Goal: Task Accomplishment & Management: Complete application form

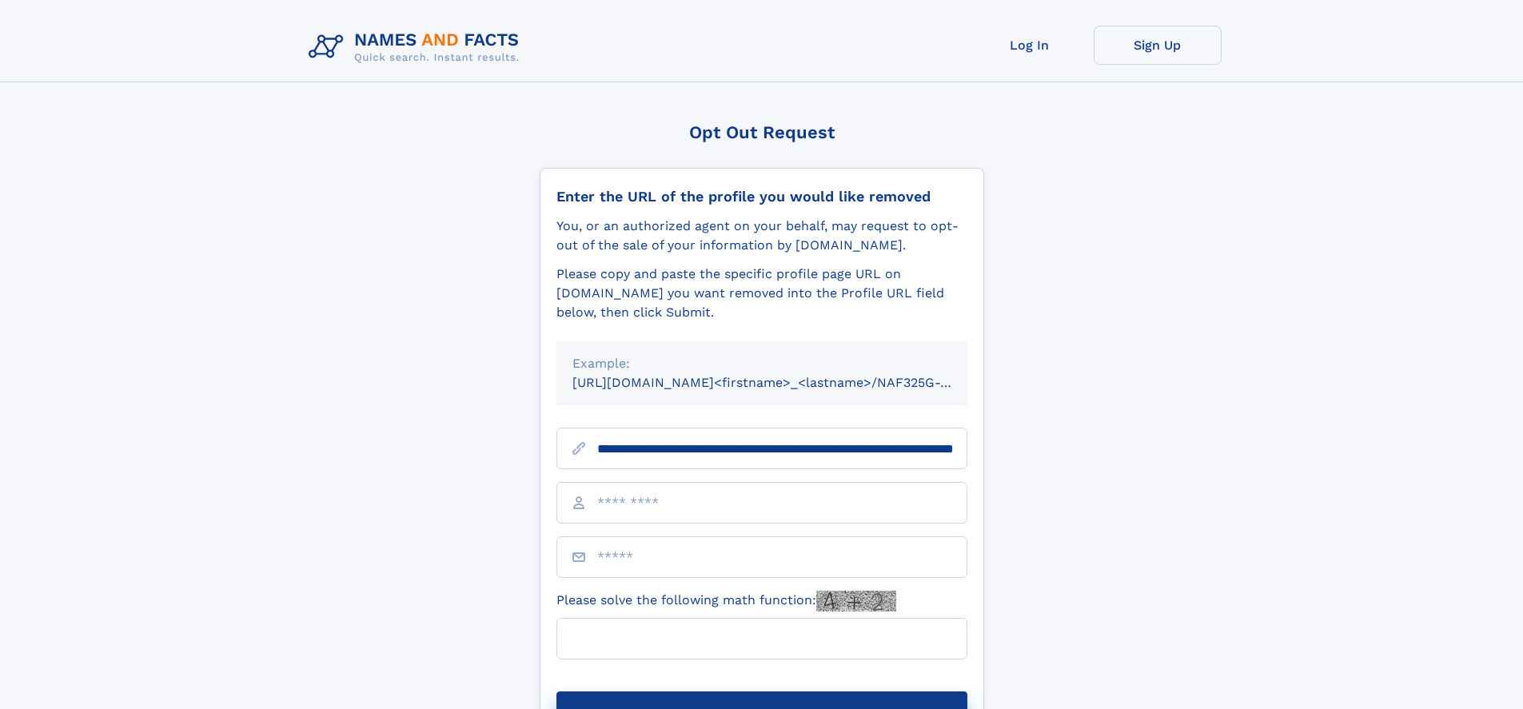
type input "**********"
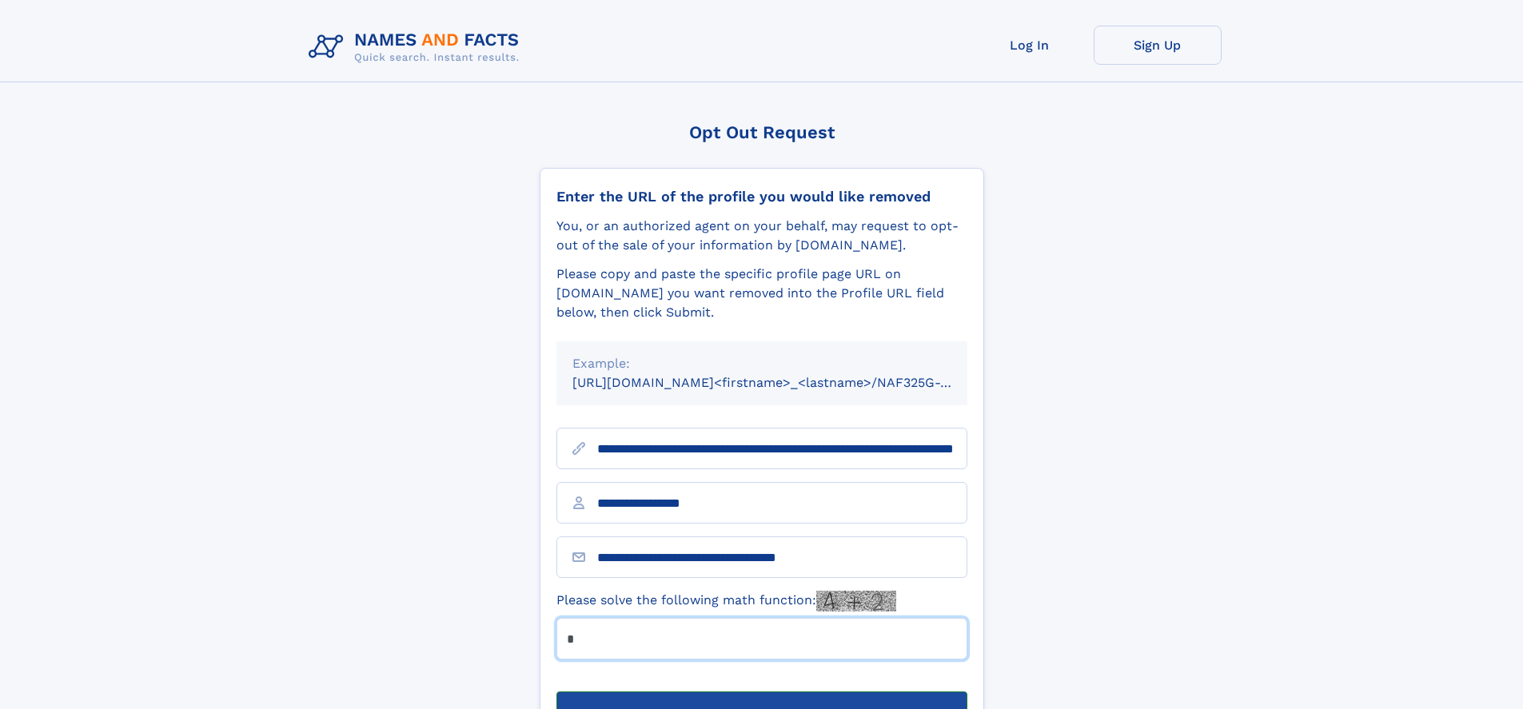
type input "*"
click at [761, 692] on button "Submit Opt Out Request" at bounding box center [762, 717] width 411 height 51
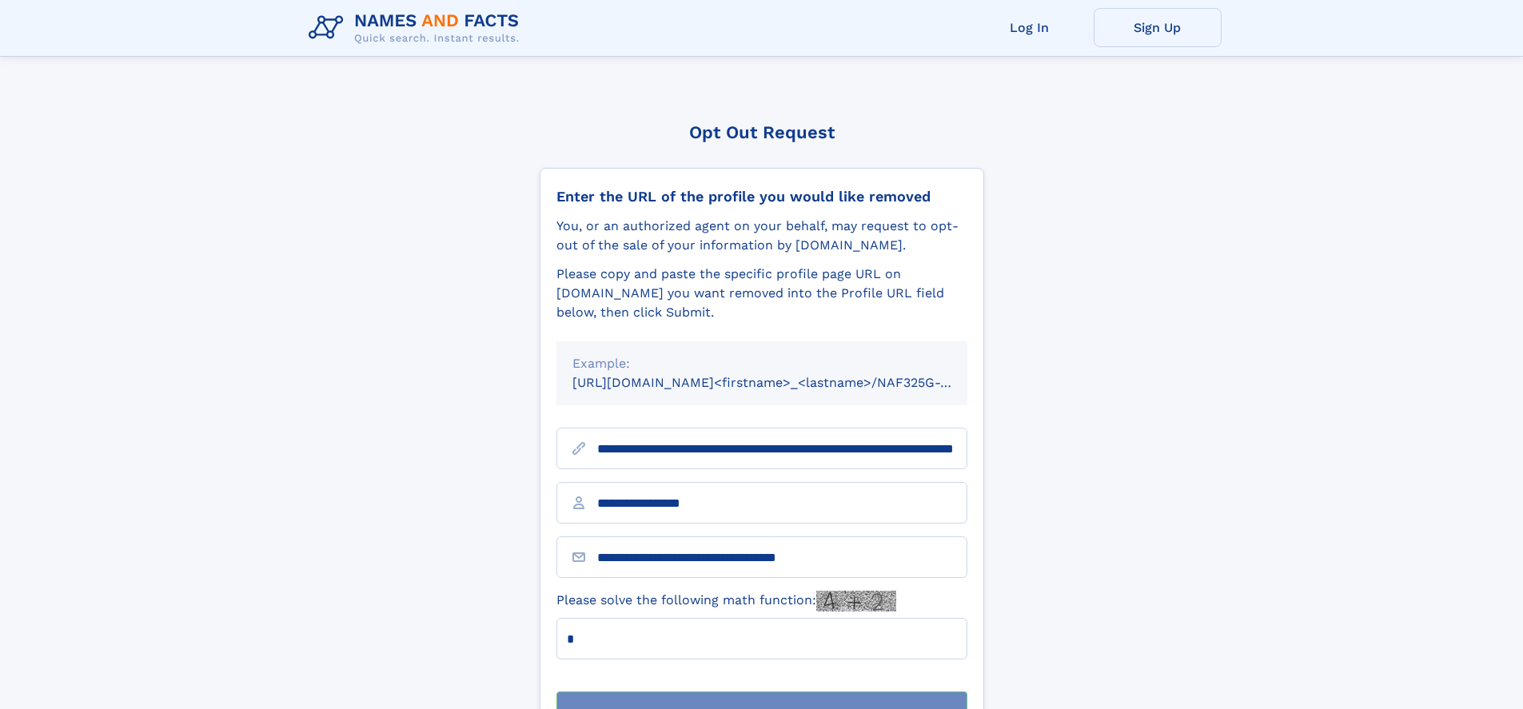
scroll to position [51, 0]
